Goal: Task Accomplishment & Management: Manage account settings

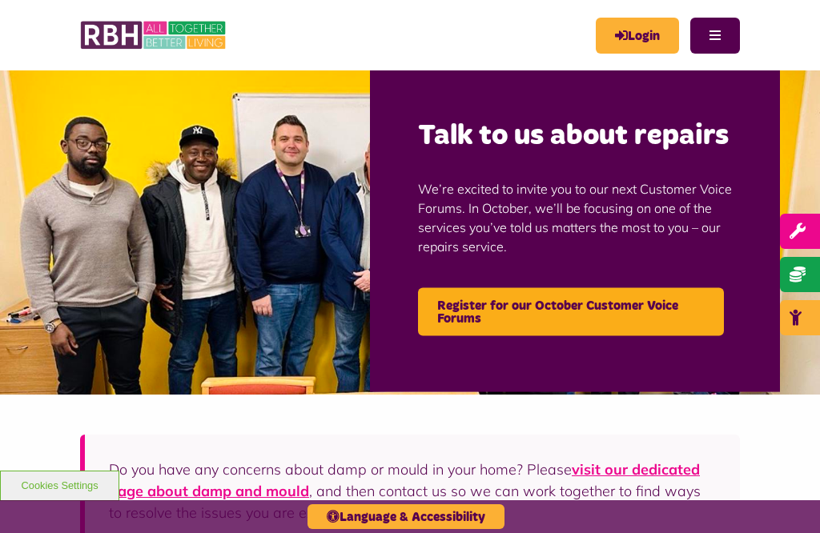
click at [636, 45] on link "Login" at bounding box center [636, 36] width 83 height 36
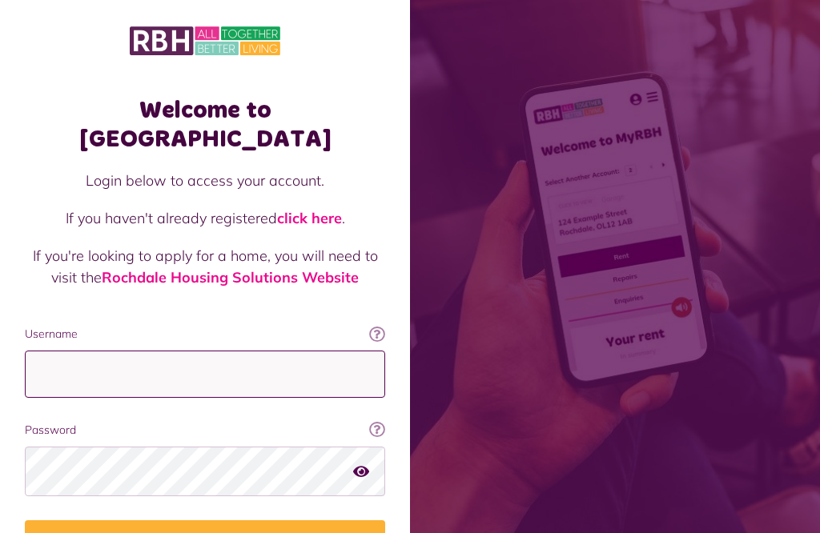
click at [67, 351] on input "Username" at bounding box center [205, 374] width 360 height 47
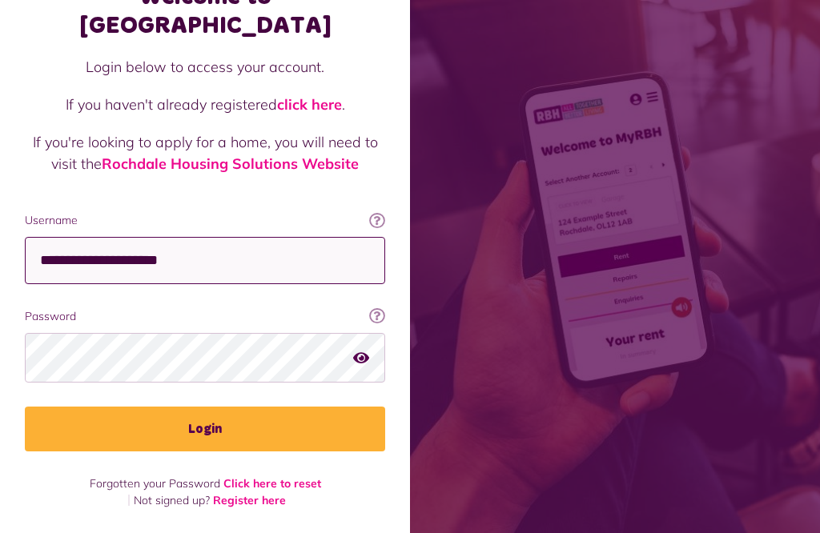
scroll to position [341, 0]
type input "**********"
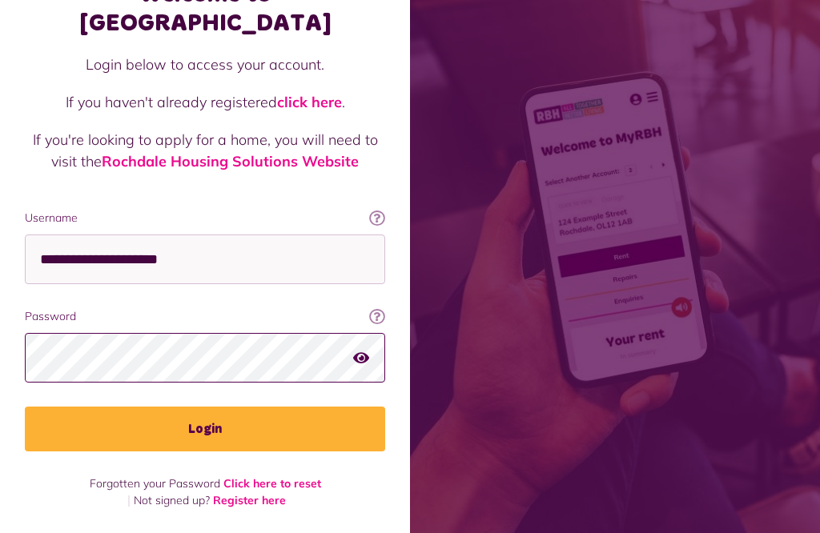
scroll to position [339, 0]
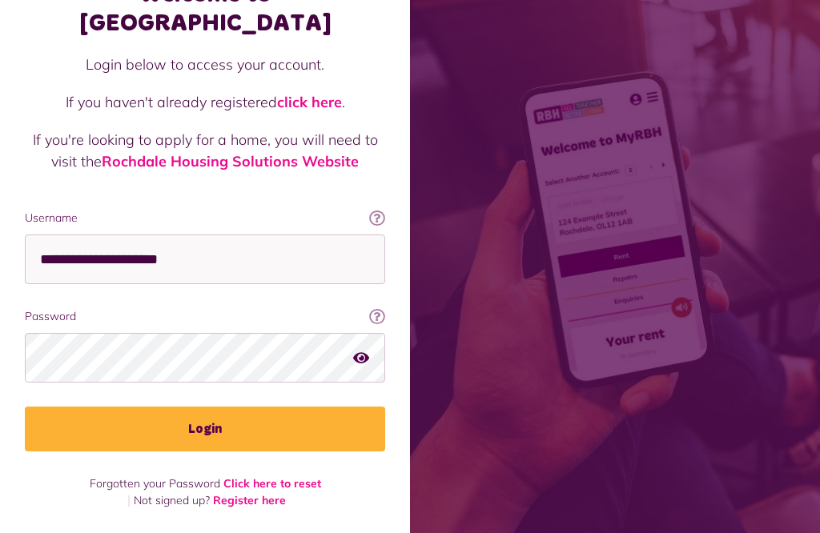
click at [248, 407] on button "Login" at bounding box center [205, 429] width 360 height 45
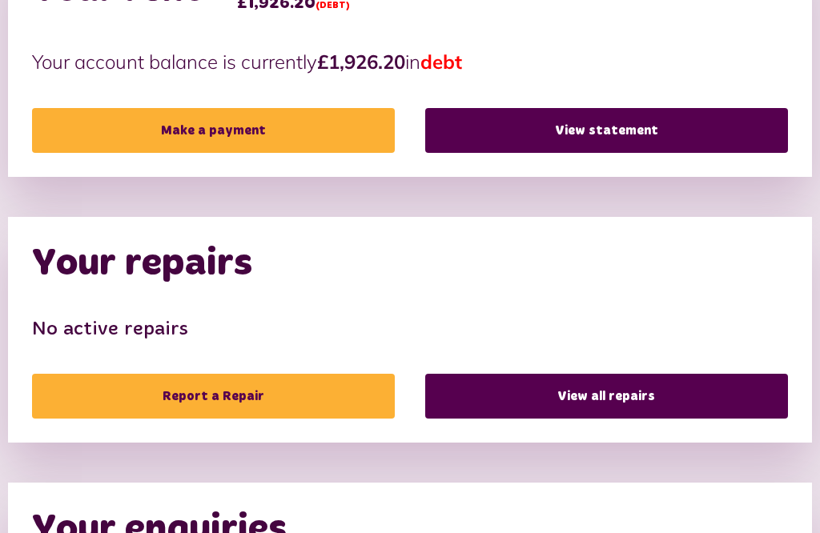
scroll to position [475, 0]
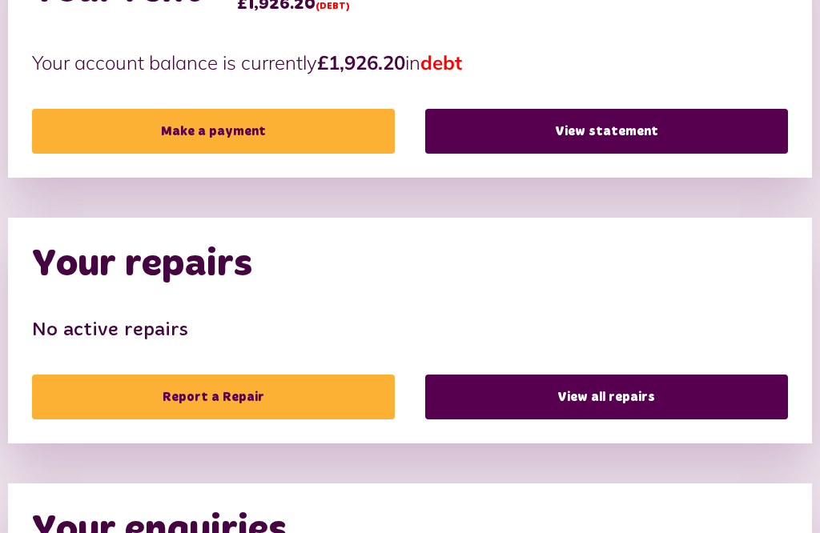
click at [592, 127] on link "View statement" at bounding box center [606, 131] width 363 height 45
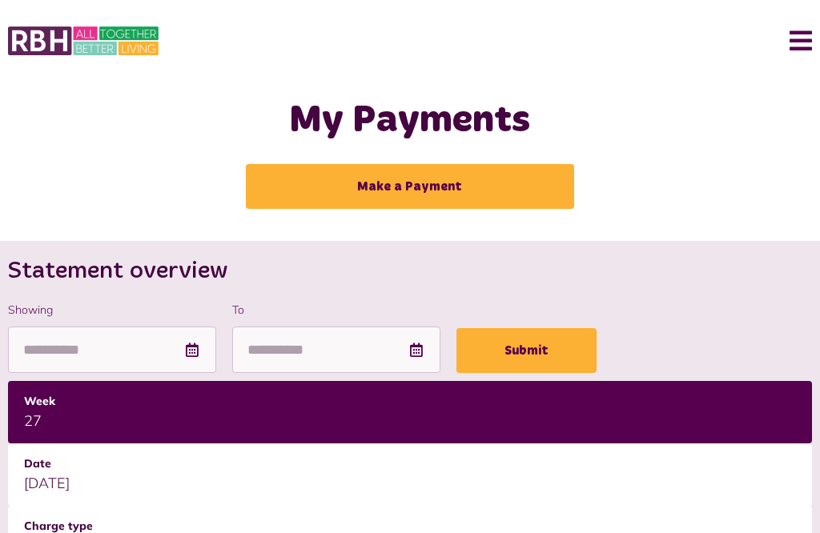
click at [809, 26] on button "Menu" at bounding box center [794, 41] width 34 height 50
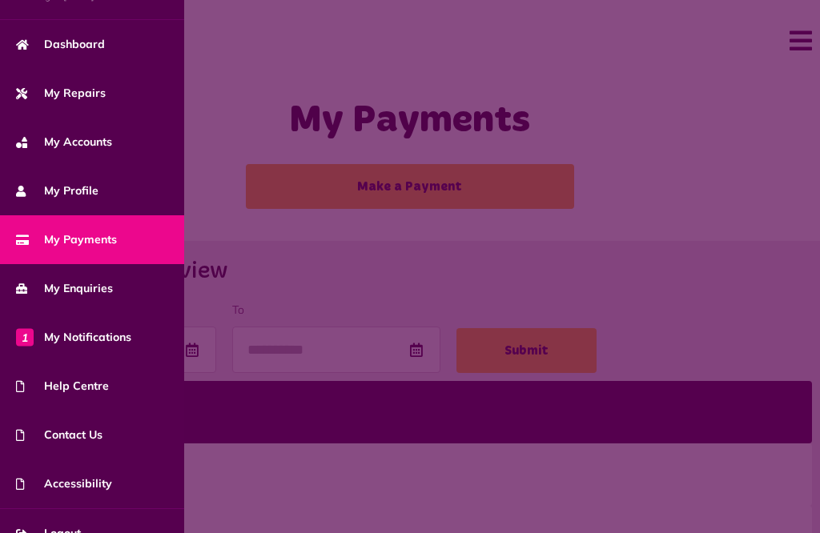
scroll to position [99, 0]
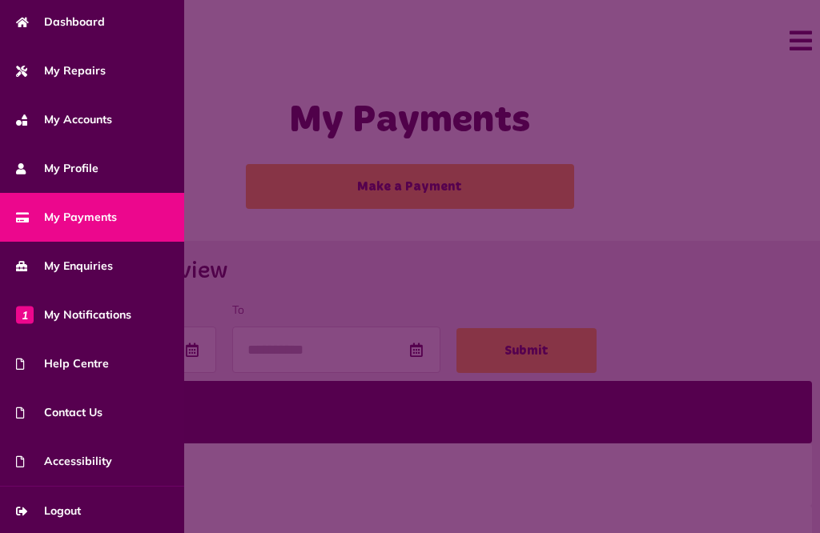
click at [81, 513] on span "Logout" at bounding box center [48, 511] width 65 height 17
